Goal: Communication & Community: Share content

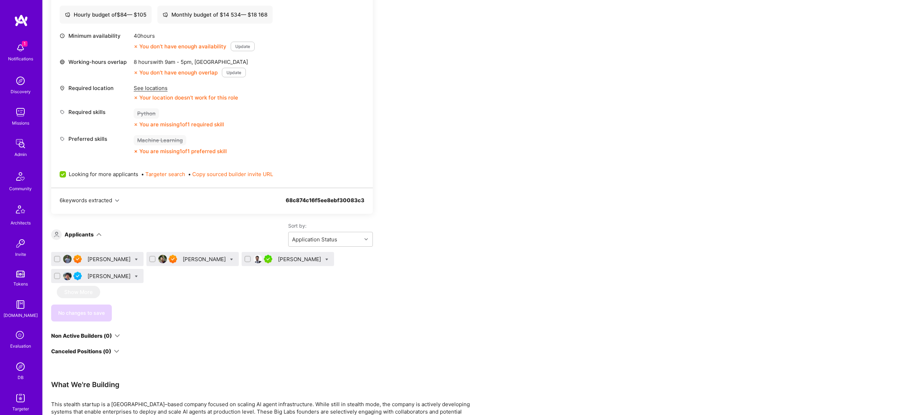
scroll to position [298, 0]
click at [183, 259] on div "[PERSON_NAME]" at bounding box center [205, 258] width 44 height 7
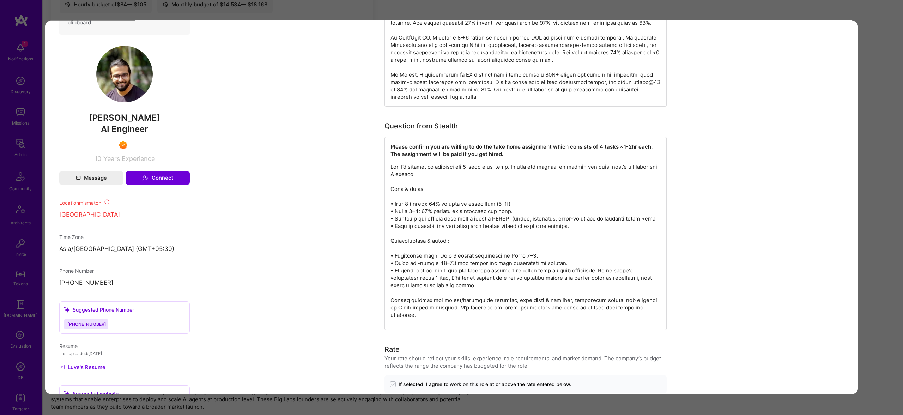
scroll to position [424, 0]
drag, startPoint x: 418, startPoint y: 144, endPoint x: 481, endPoint y: 153, distance: 63.9
click at [481, 153] on div "Please confirm you are willing to do the take home assignment which consists of…" at bounding box center [525, 232] width 282 height 193
click at [891, 75] on div "Application 2 of 4 Builder Missing Requirements Required Location See locations…" at bounding box center [451, 207] width 903 height 415
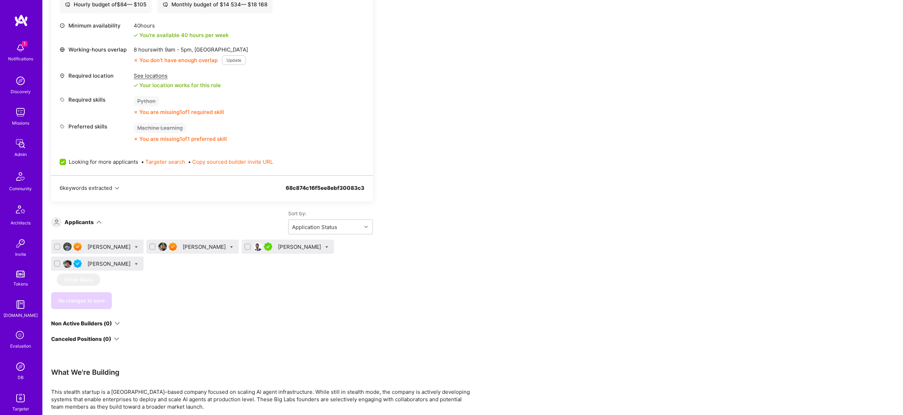
scroll to position [308, 0]
click at [183, 246] on div "Luve Singh" at bounding box center [205, 246] width 44 height 7
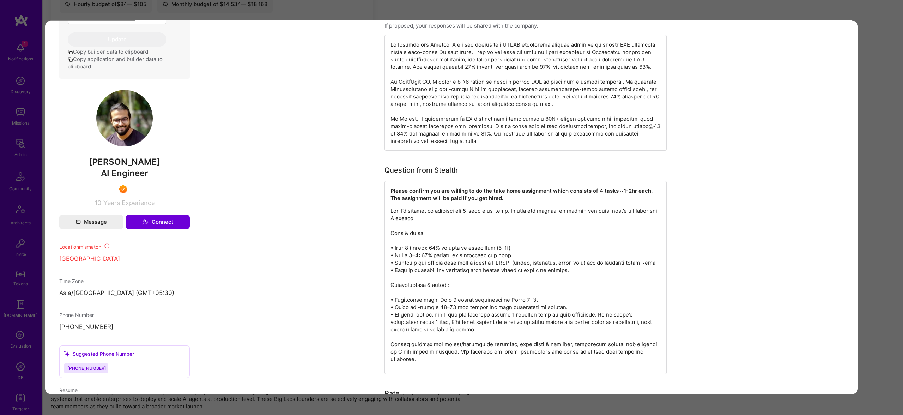
scroll to position [408, 0]
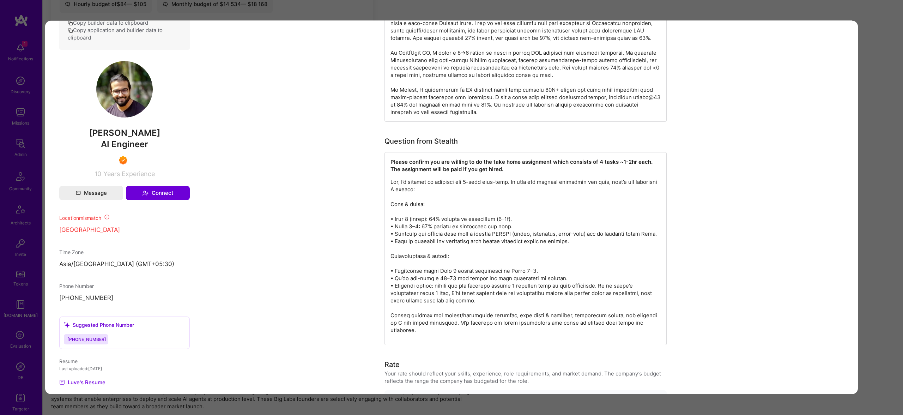
drag, startPoint x: 599, startPoint y: 333, endPoint x: 635, endPoint y: 324, distance: 36.8
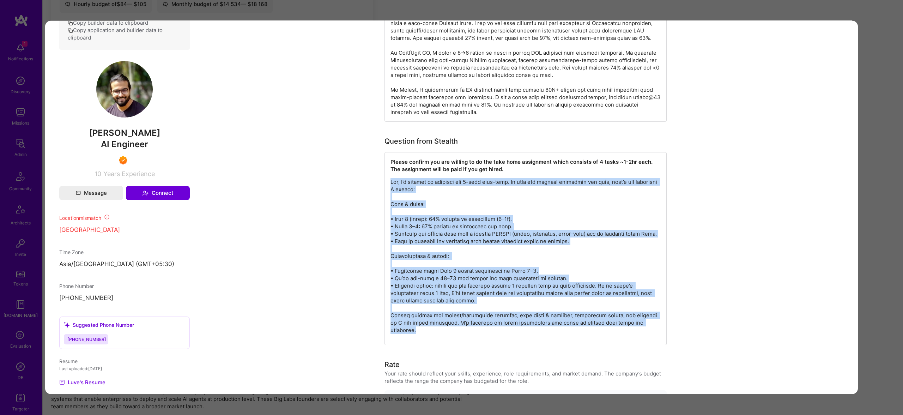
drag, startPoint x: 653, startPoint y: 317, endPoint x: 367, endPoint y: 161, distance: 325.2
copy p "Yes, I’m willing to complete the 4-task take-home. To keep the process efficien…"
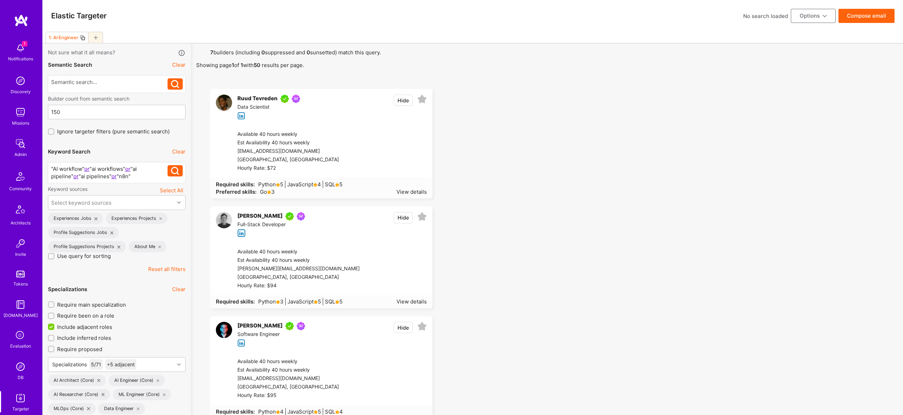
click at [117, 176] on div ""AI workflow" or "ai workflows" or "ai pipeline" or "ai pipelines" or "n8n"" at bounding box center [109, 172] width 117 height 15
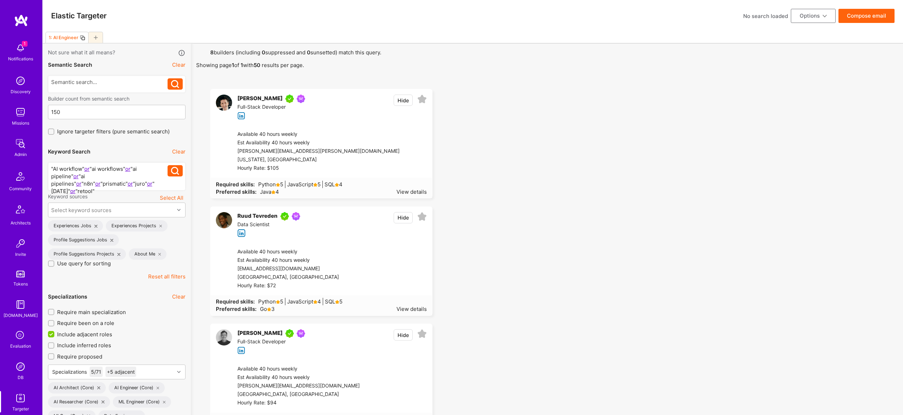
click at [405, 104] on button "Hide" at bounding box center [403, 100] width 19 height 11
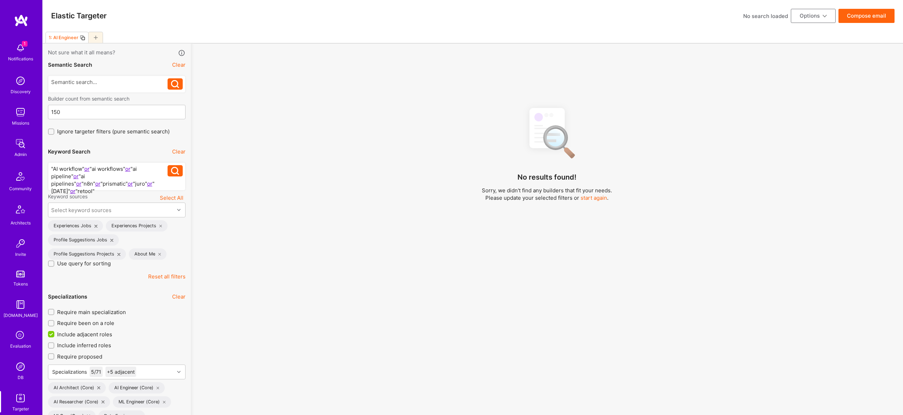
click at [145, 182] on div ""AI workflow" or "ai workflows" or "ai pipeline" or "ai pipelines" or "n8n" or …" at bounding box center [109, 176] width 117 height 22
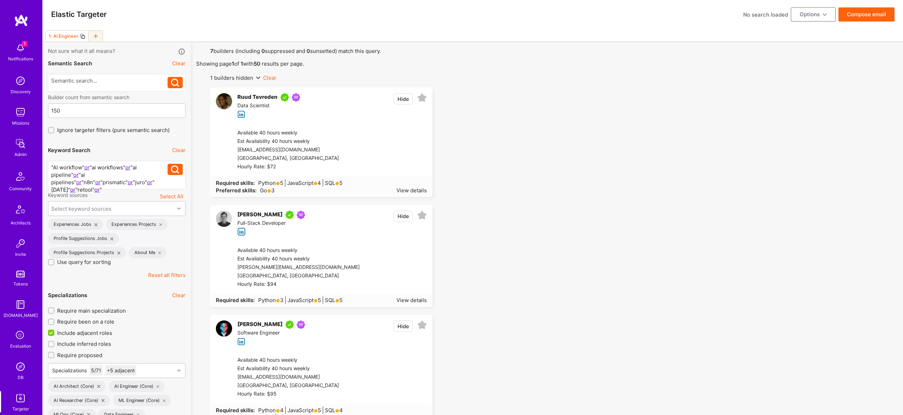
scroll to position [3, 0]
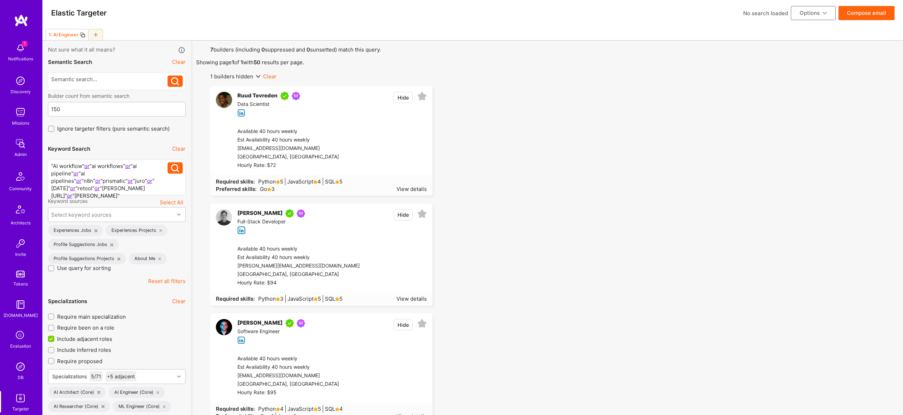
click at [98, 184] on div ""AI workflow" or "ai workflows" or "ai pipeline" or "ai pipelines" or "n8n" or …" at bounding box center [109, 177] width 117 height 30
click at [95, 186] on div ""AI workflow" or "ai workflows" or "ai pipeline" or "ai pipelines" or "n8n" or …" at bounding box center [109, 177] width 117 height 30
click at [91, 185] on div ""AI workflow" or "ai workflows" or "ai pipeline" or "ai pipelines" or "n8n" or …" at bounding box center [109, 177] width 117 height 30
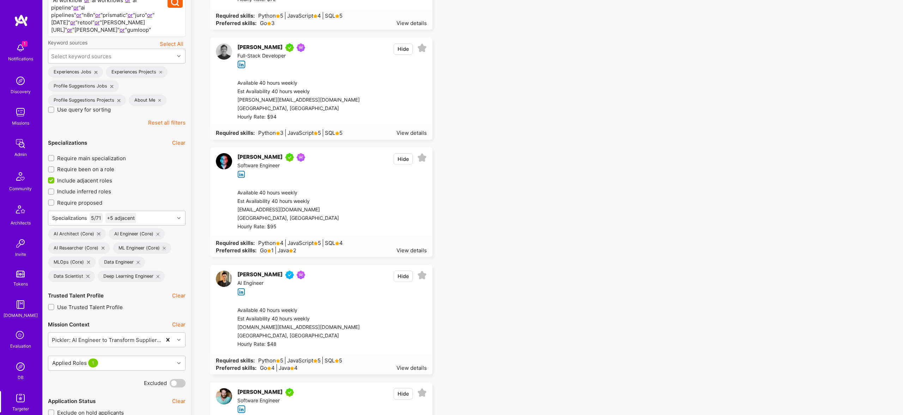
scroll to position [175, 0]
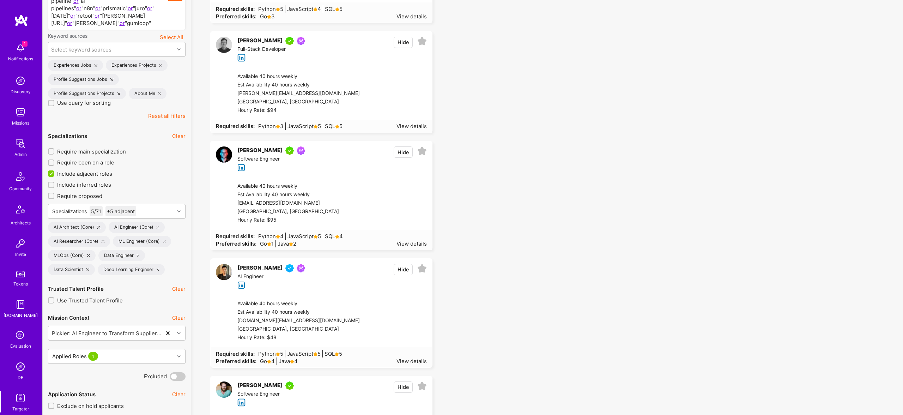
click at [399, 268] on button "Hide" at bounding box center [403, 269] width 19 height 11
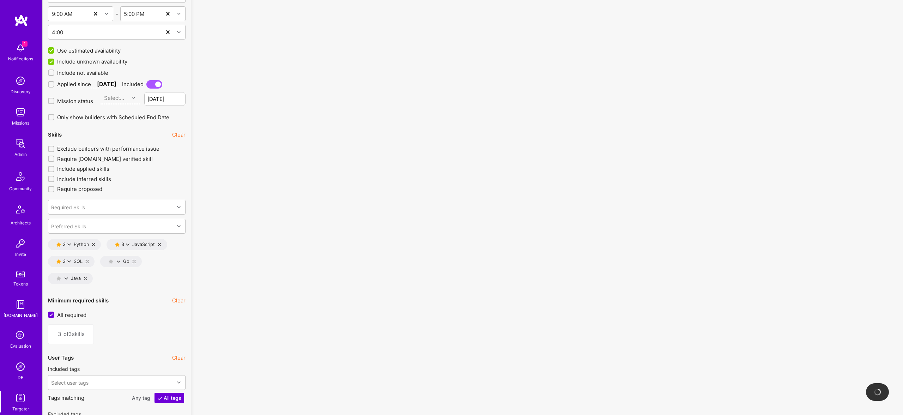
scroll to position [963, 0]
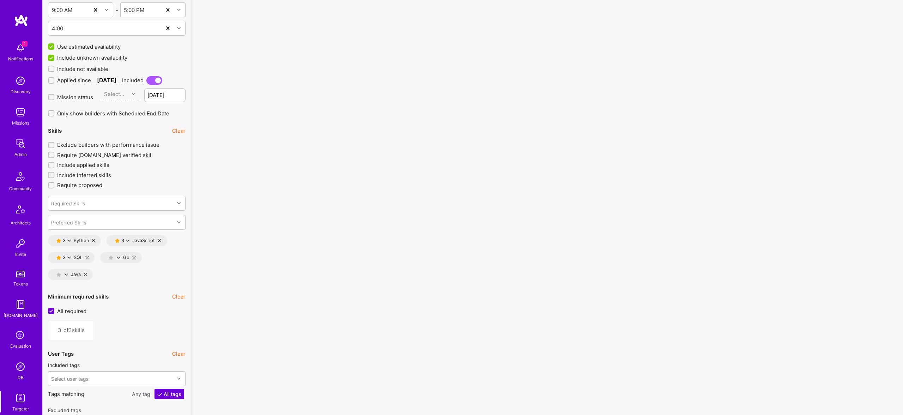
drag, startPoint x: 86, startPoint y: 250, endPoint x: 163, endPoint y: 236, distance: 77.9
click at [87, 256] on icon at bounding box center [87, 258] width 4 height 4
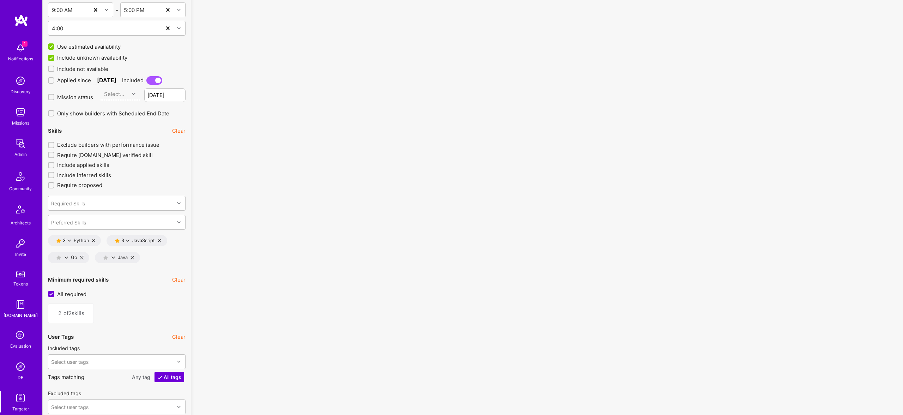
click at [161, 239] on icon at bounding box center [160, 241] width 4 height 4
type input "1"
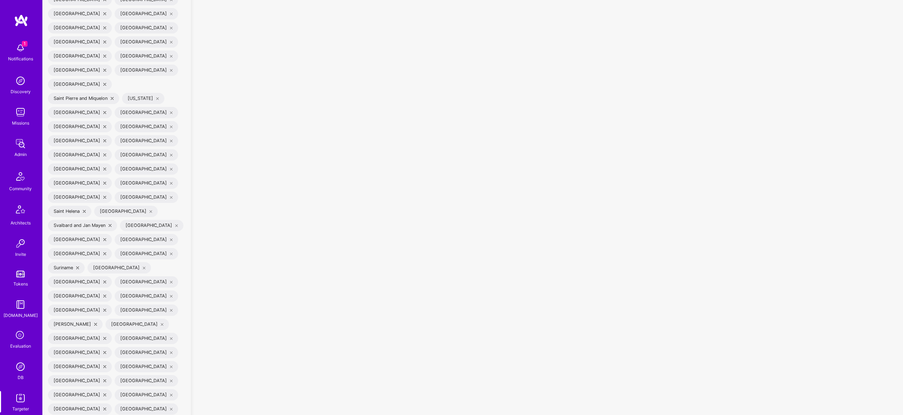
scroll to position [2615, 0]
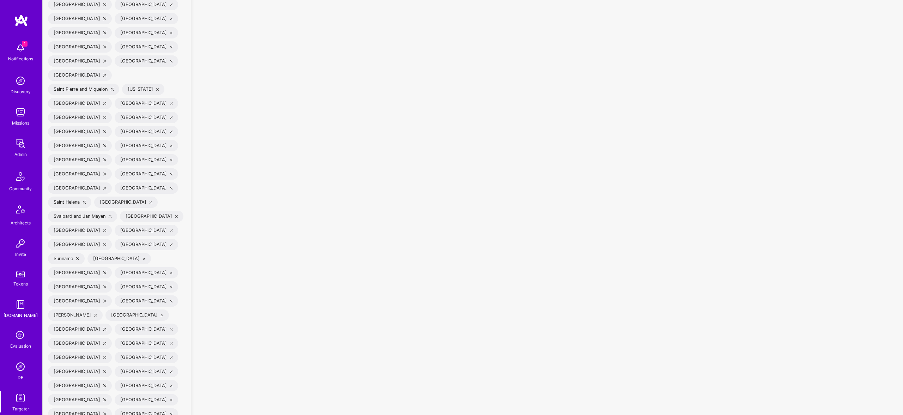
checkbox input "true"
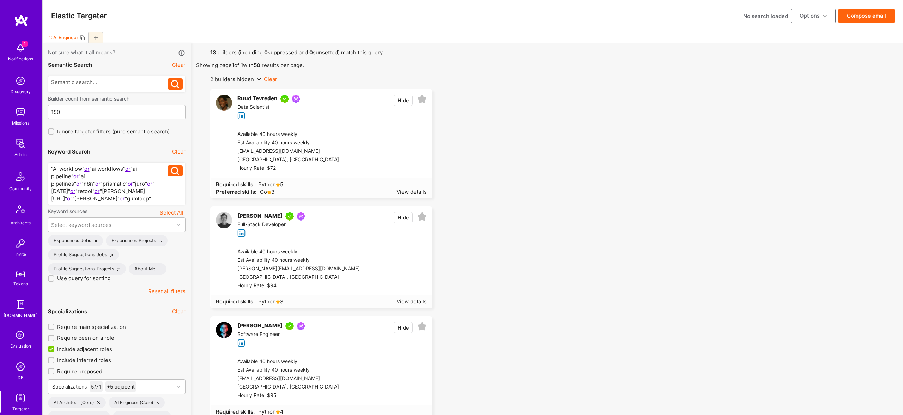
click at [870, 18] on button "Compose email" at bounding box center [866, 16] width 56 height 14
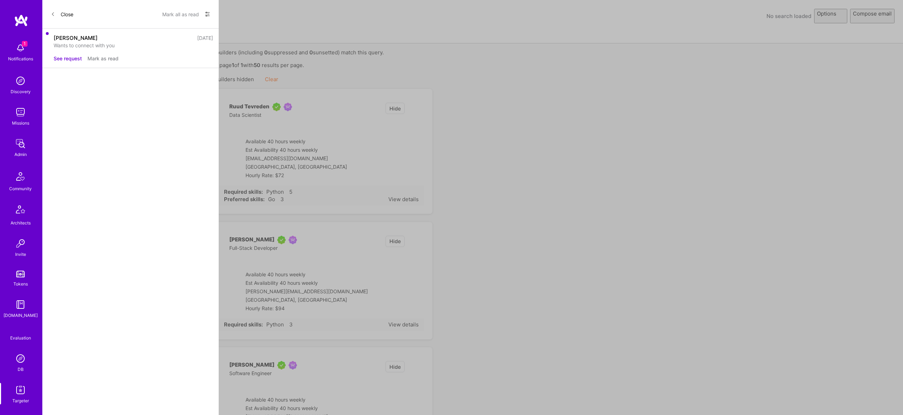
select select "rich-reachout"
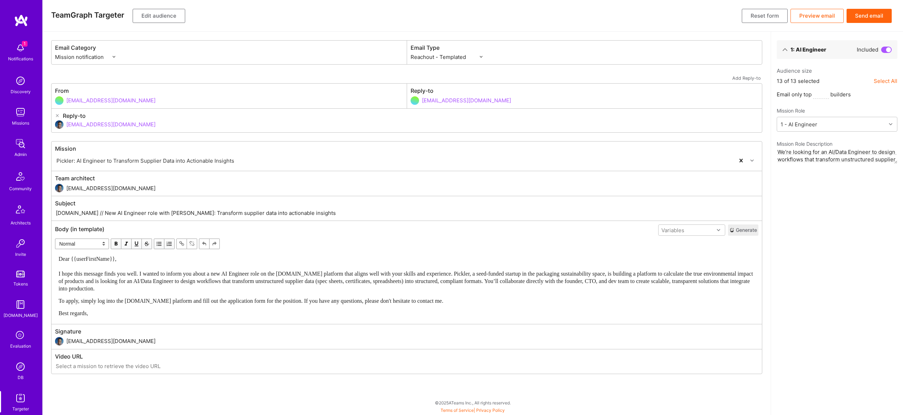
click at [869, 12] on button "Send email" at bounding box center [869, 16] width 45 height 14
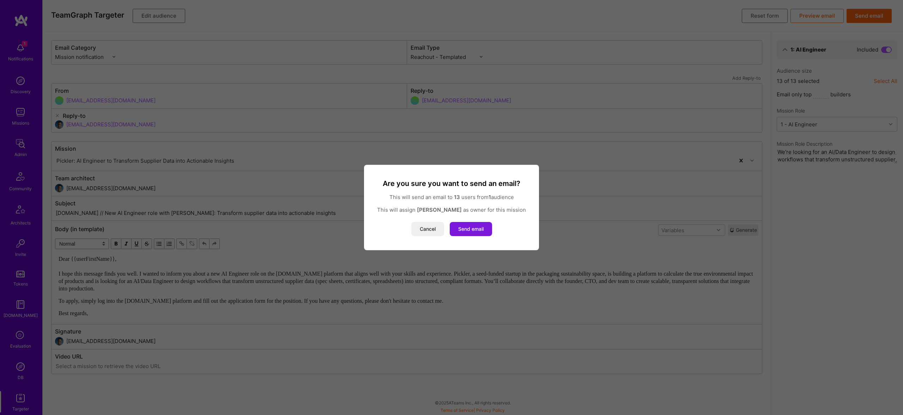
click at [460, 229] on button "Send email" at bounding box center [471, 229] width 42 height 14
